Goal: Transaction & Acquisition: Subscribe to service/newsletter

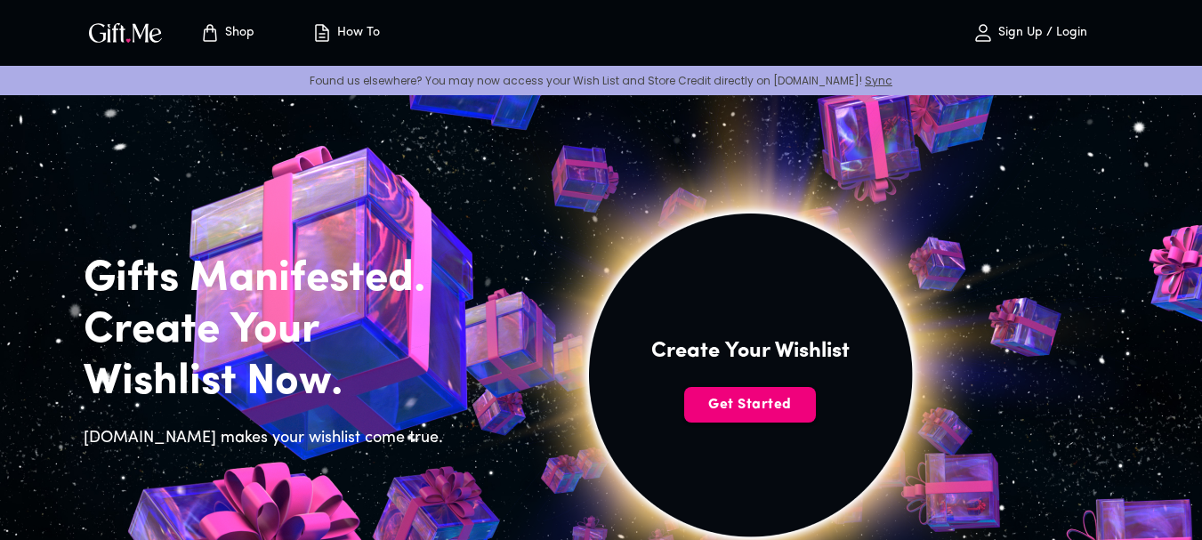
click at [764, 401] on span "Get Started" at bounding box center [750, 405] width 132 height 20
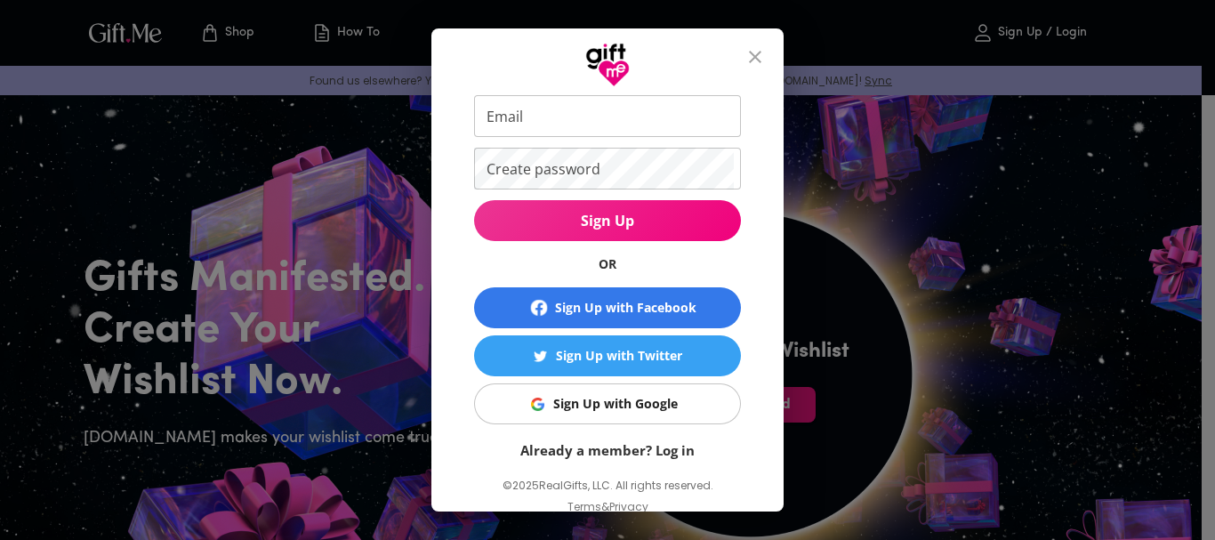
scroll to position [94, 0]
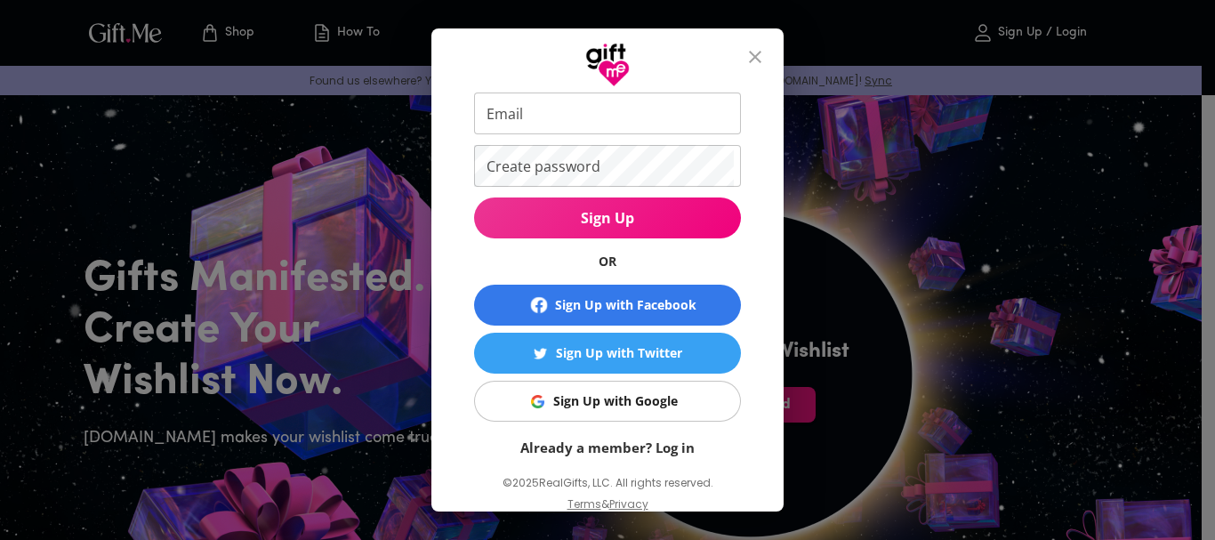
click at [630, 406] on div "Sign Up with Google" at bounding box center [615, 402] width 125 height 20
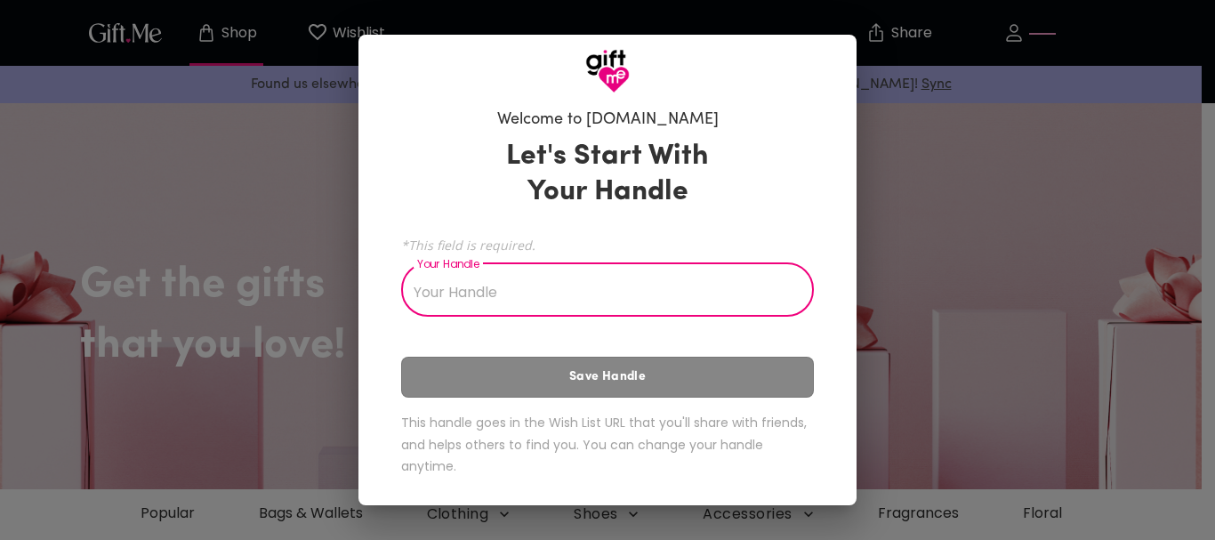
click at [689, 297] on input "Your Handle" at bounding box center [597, 292] width 393 height 50
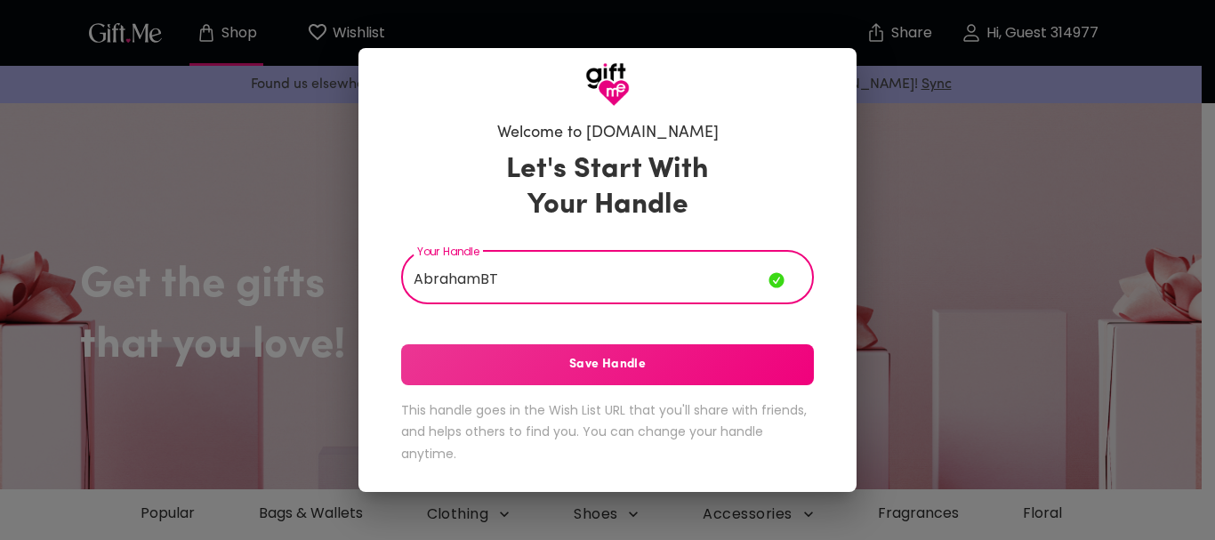
type input "AbrahamBT"
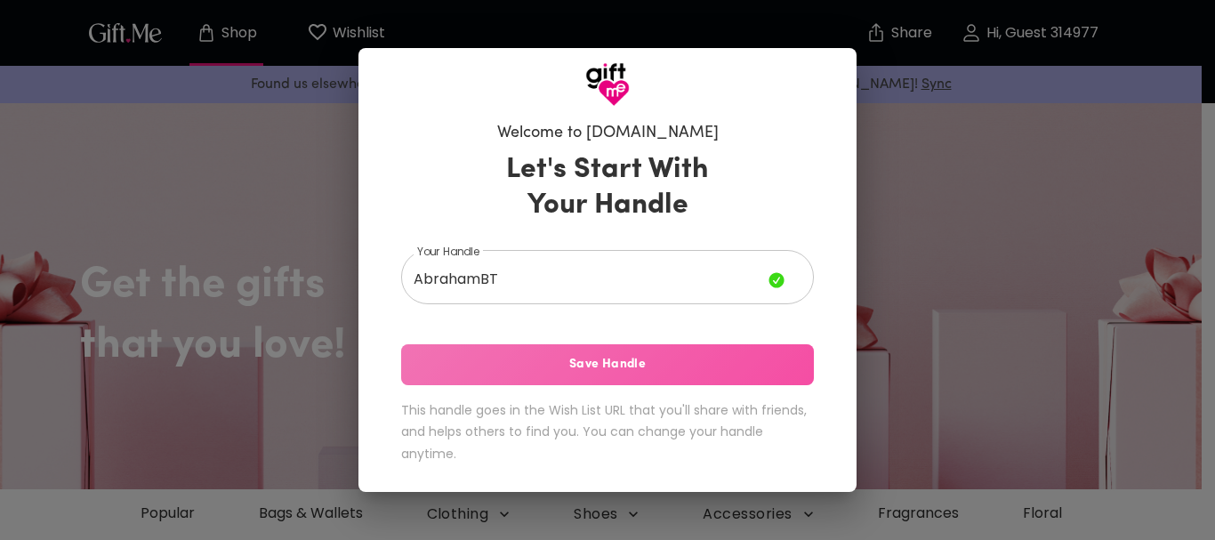
click at [584, 351] on button "Save Handle" at bounding box center [607, 364] width 413 height 41
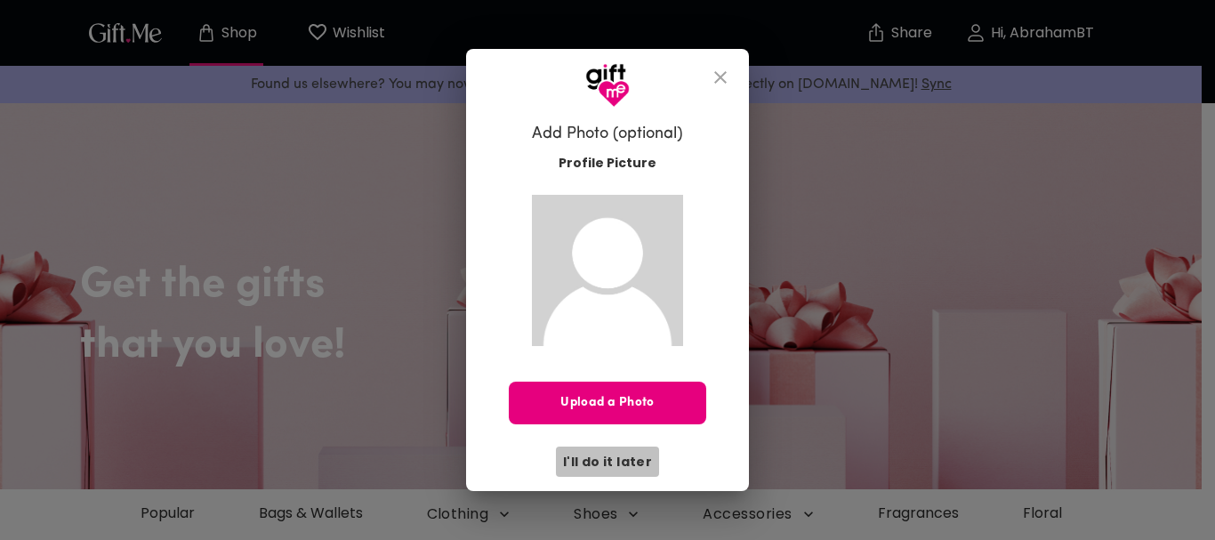
click at [609, 458] on span "I'll do it later" at bounding box center [607, 462] width 89 height 20
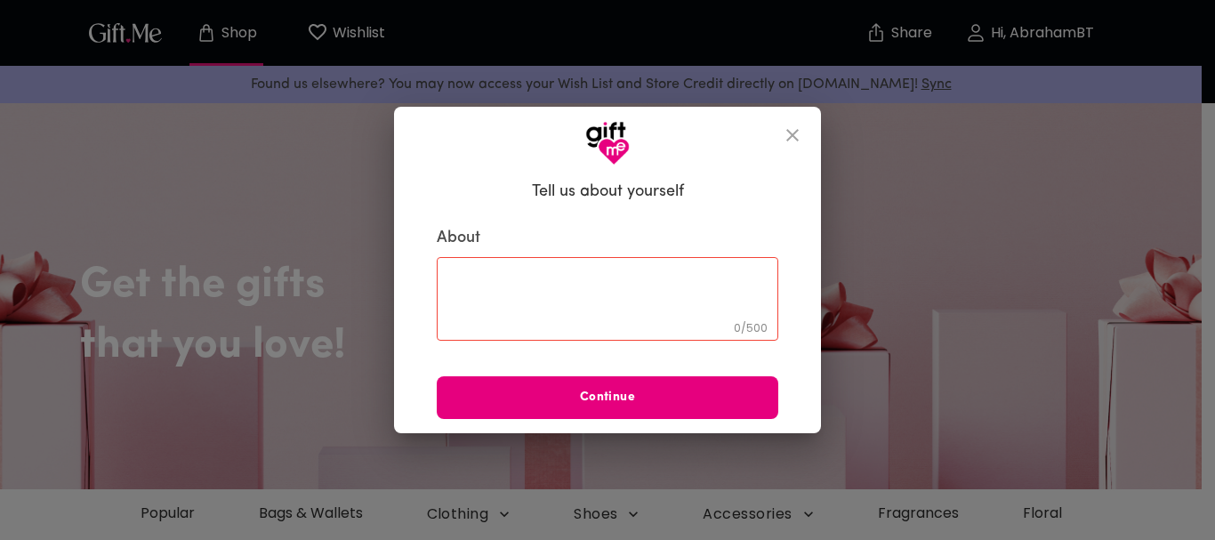
click at [803, 132] on icon "close" at bounding box center [792, 135] width 21 height 21
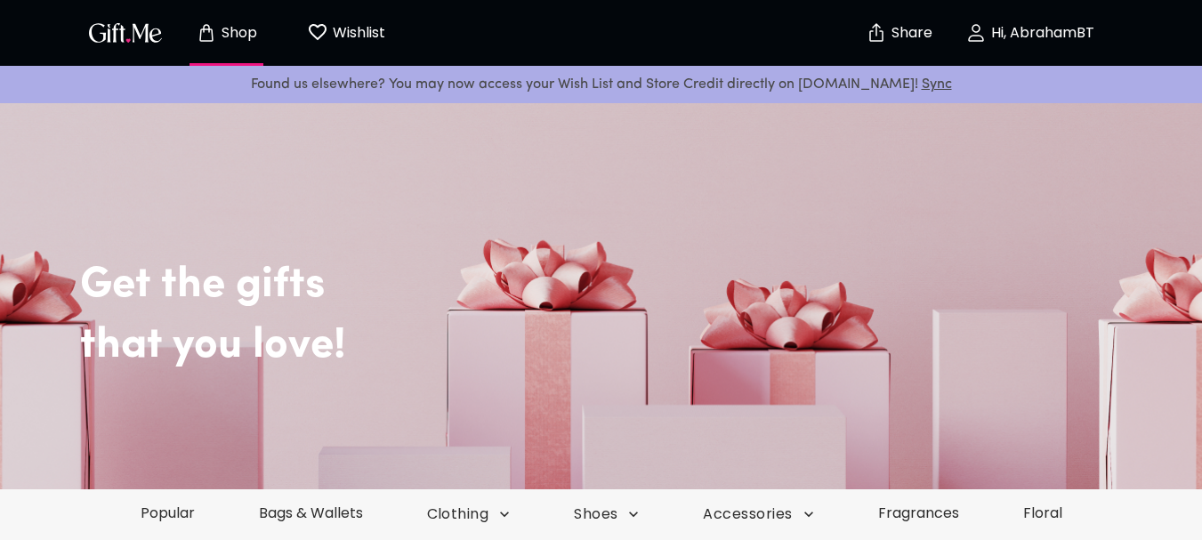
click at [126, 33] on img "button" at bounding box center [125, 33] width 80 height 26
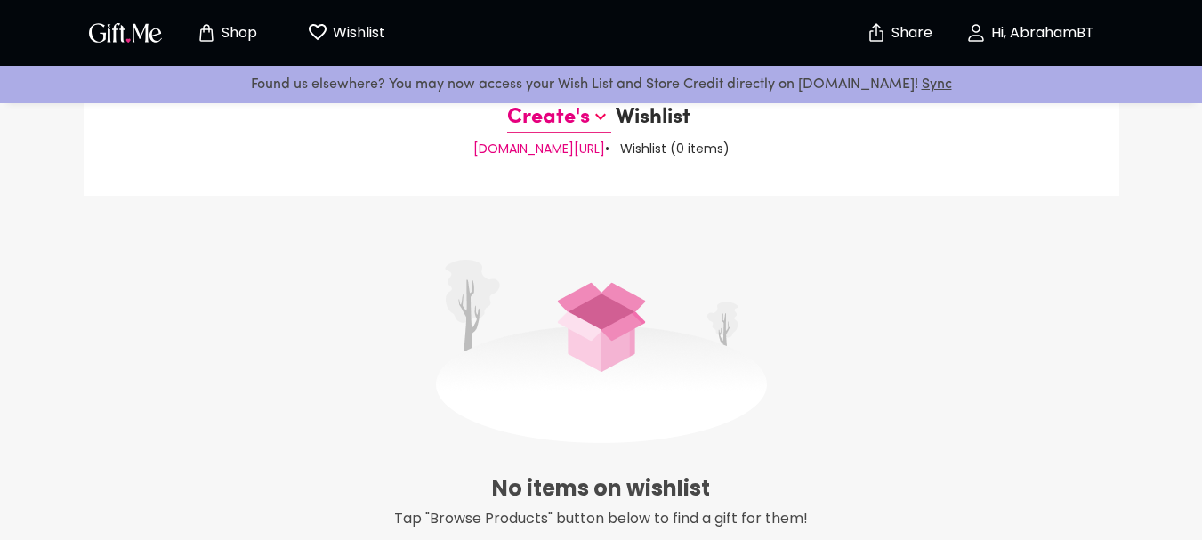
scroll to position [57, 0]
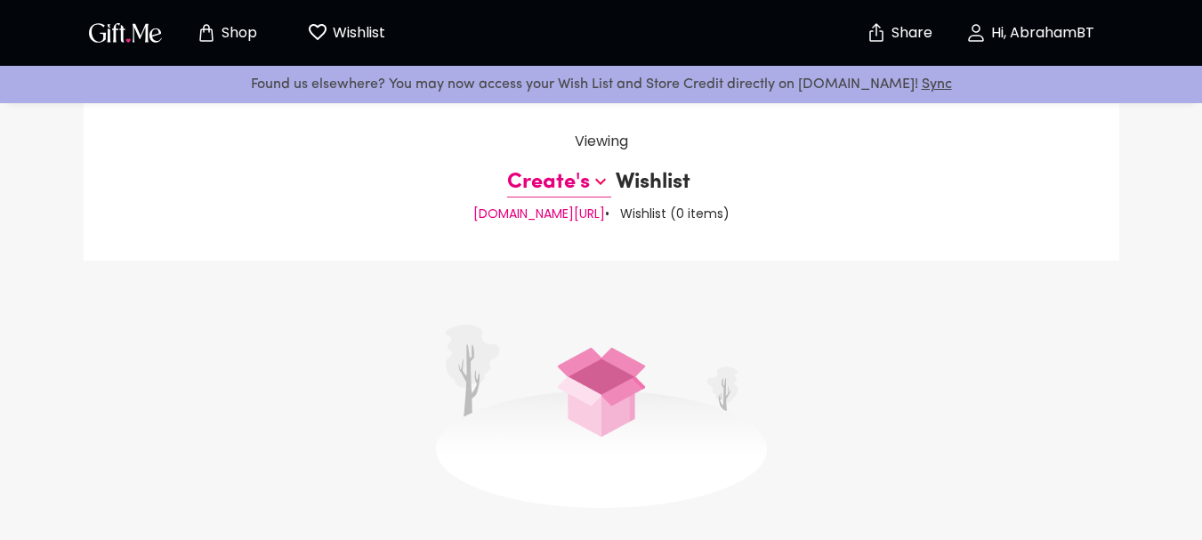
click at [590, 189] on icon at bounding box center [600, 181] width 21 height 21
click at [122, 32] on img "button" at bounding box center [125, 33] width 80 height 26
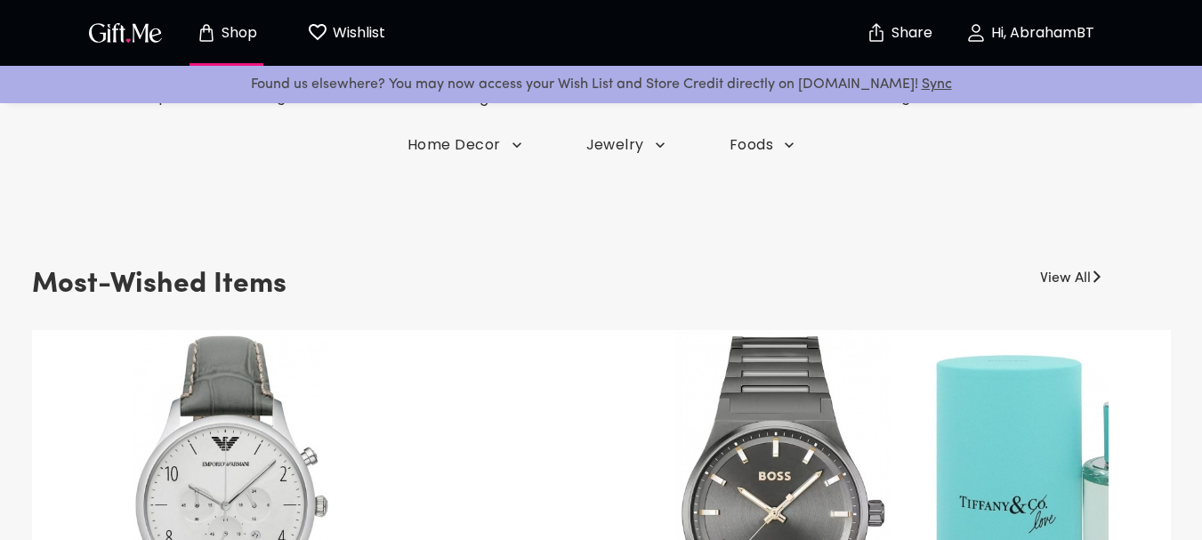
scroll to position [303, 0]
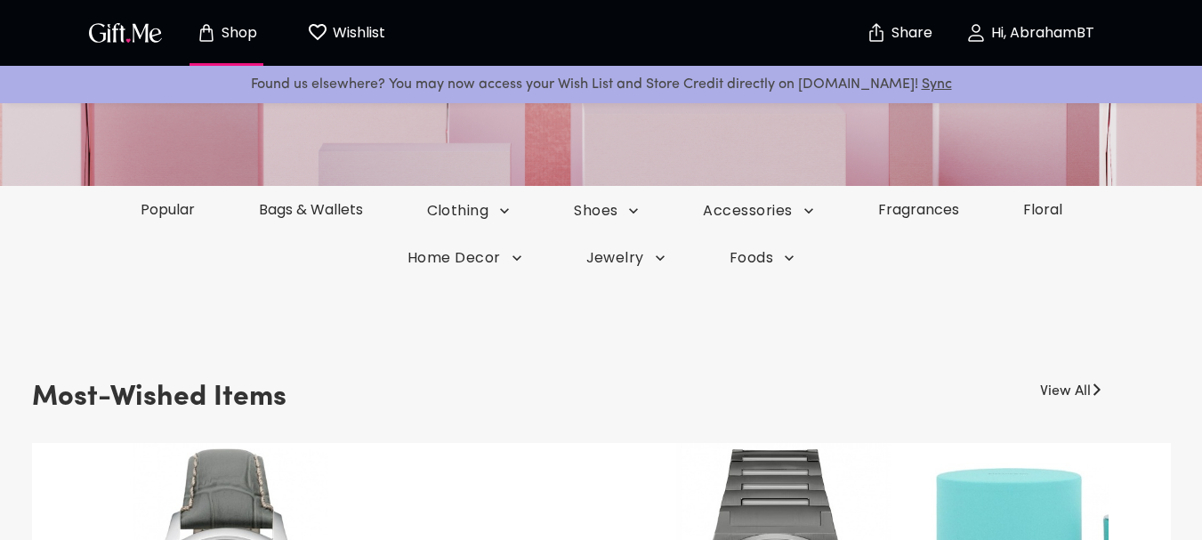
click at [871, 40] on img "Share" at bounding box center [876, 32] width 21 height 21
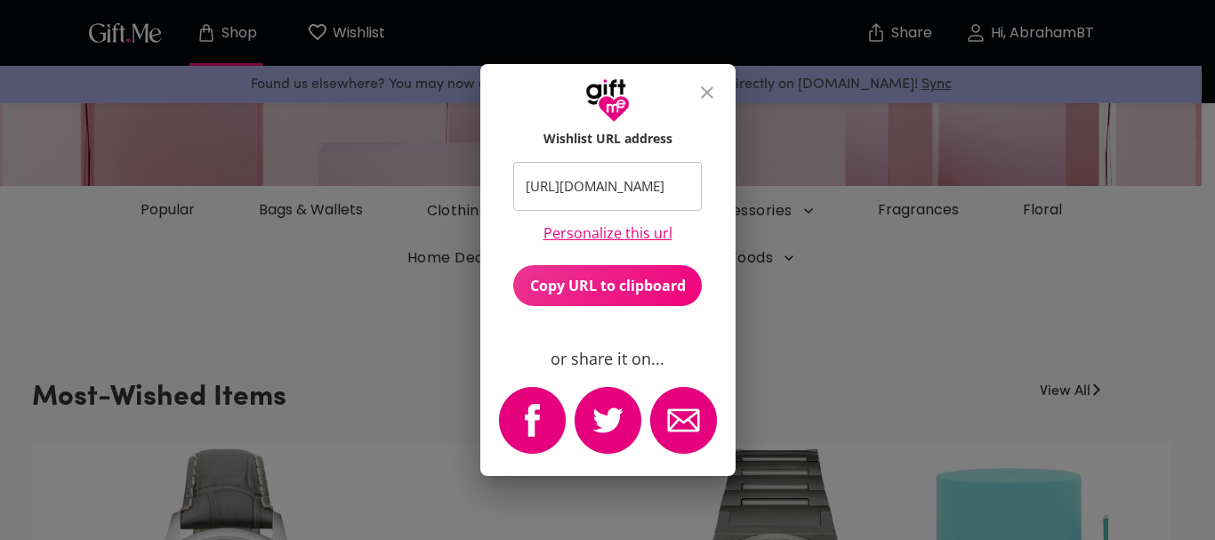
click at [704, 98] on icon "close" at bounding box center [707, 92] width 21 height 21
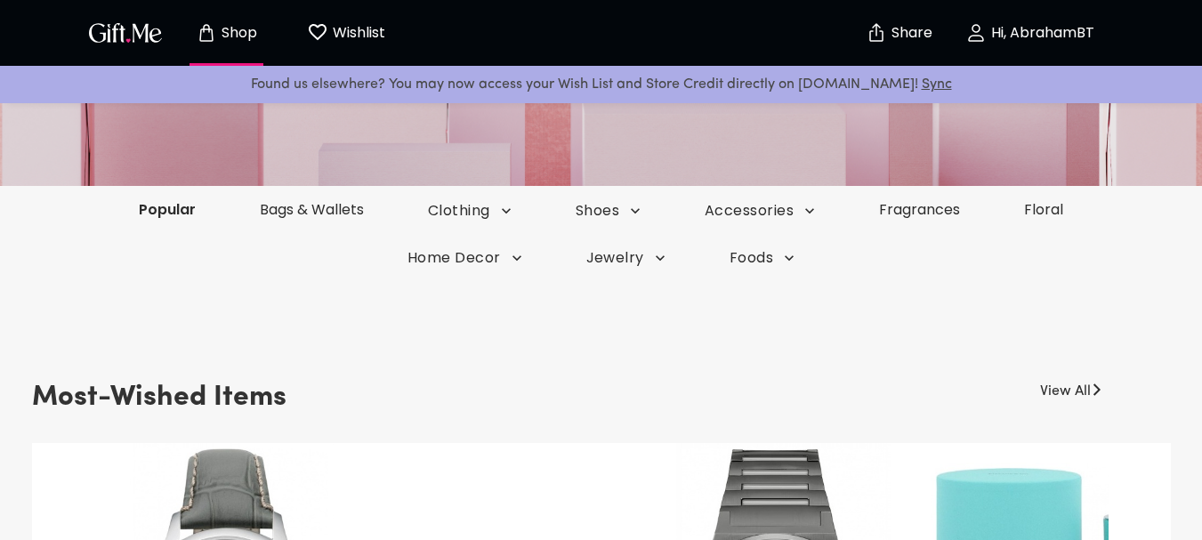
click at [178, 203] on link "Popular" at bounding box center [167, 209] width 121 height 20
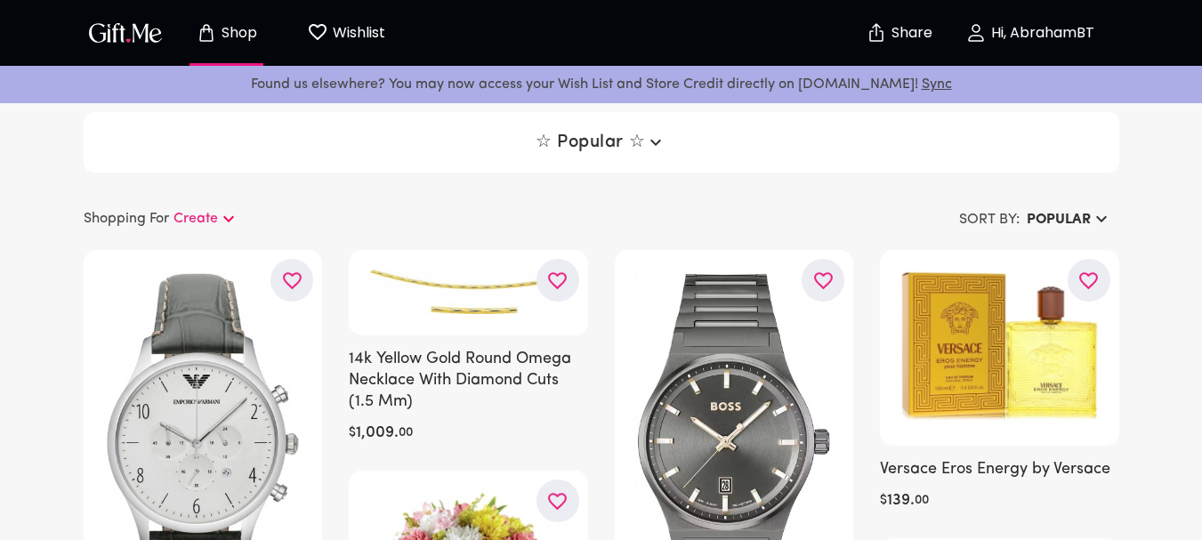
click at [142, 44] on img "button" at bounding box center [125, 33] width 80 height 26
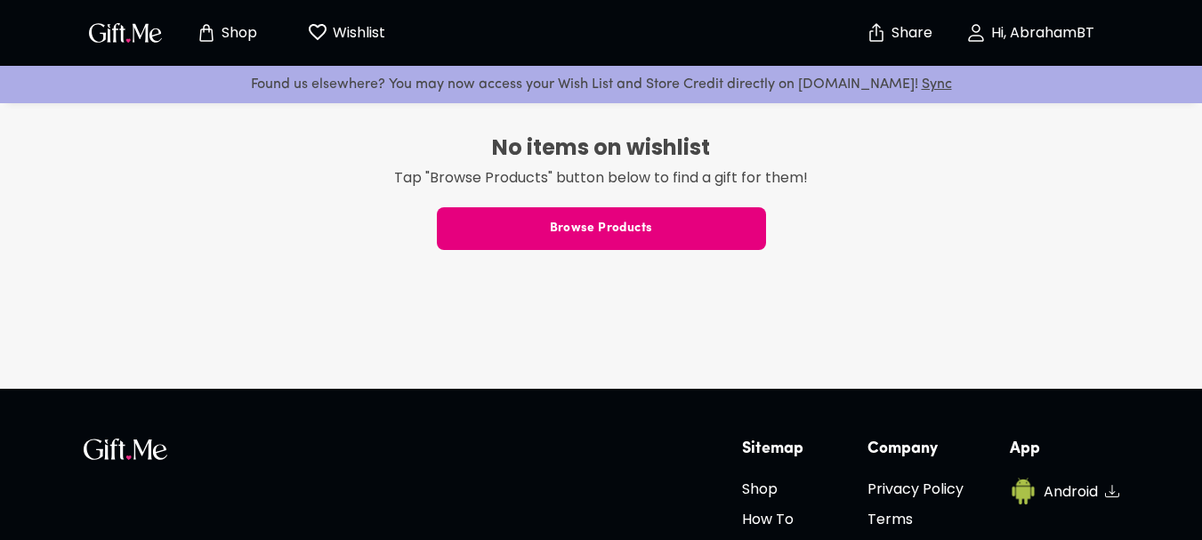
scroll to position [155, 0]
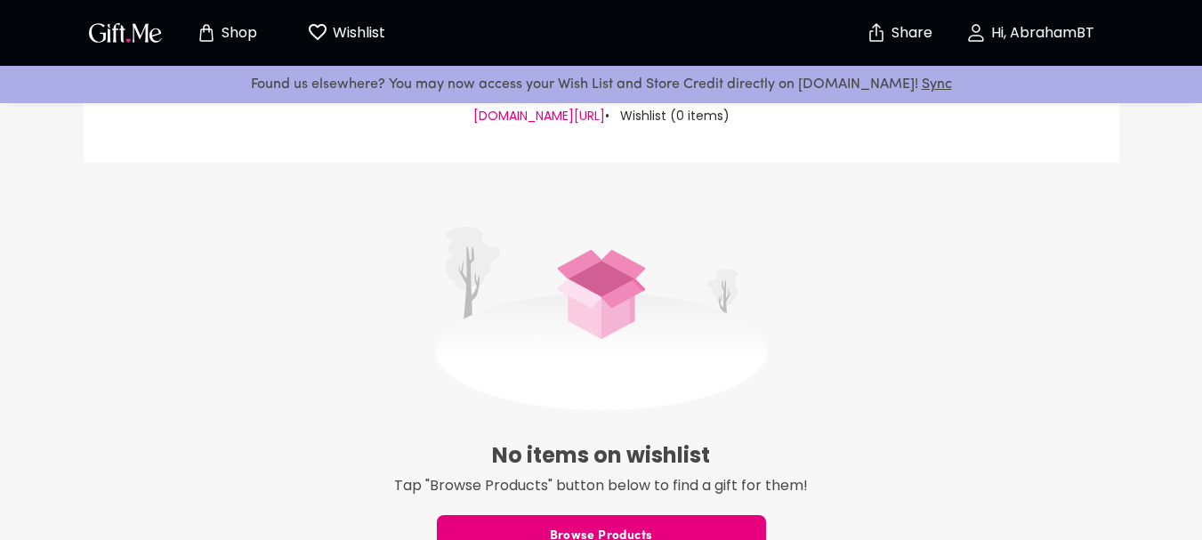
click at [571, 270] on img at bounding box center [601, 318] width 331 height 183
drag, startPoint x: 690, startPoint y: 287, endPoint x: 714, endPoint y: 299, distance: 27.9
click at [690, 287] on img at bounding box center [601, 318] width 331 height 183
click at [737, 304] on img at bounding box center [601, 318] width 331 height 183
